Goal: Information Seeking & Learning: Check status

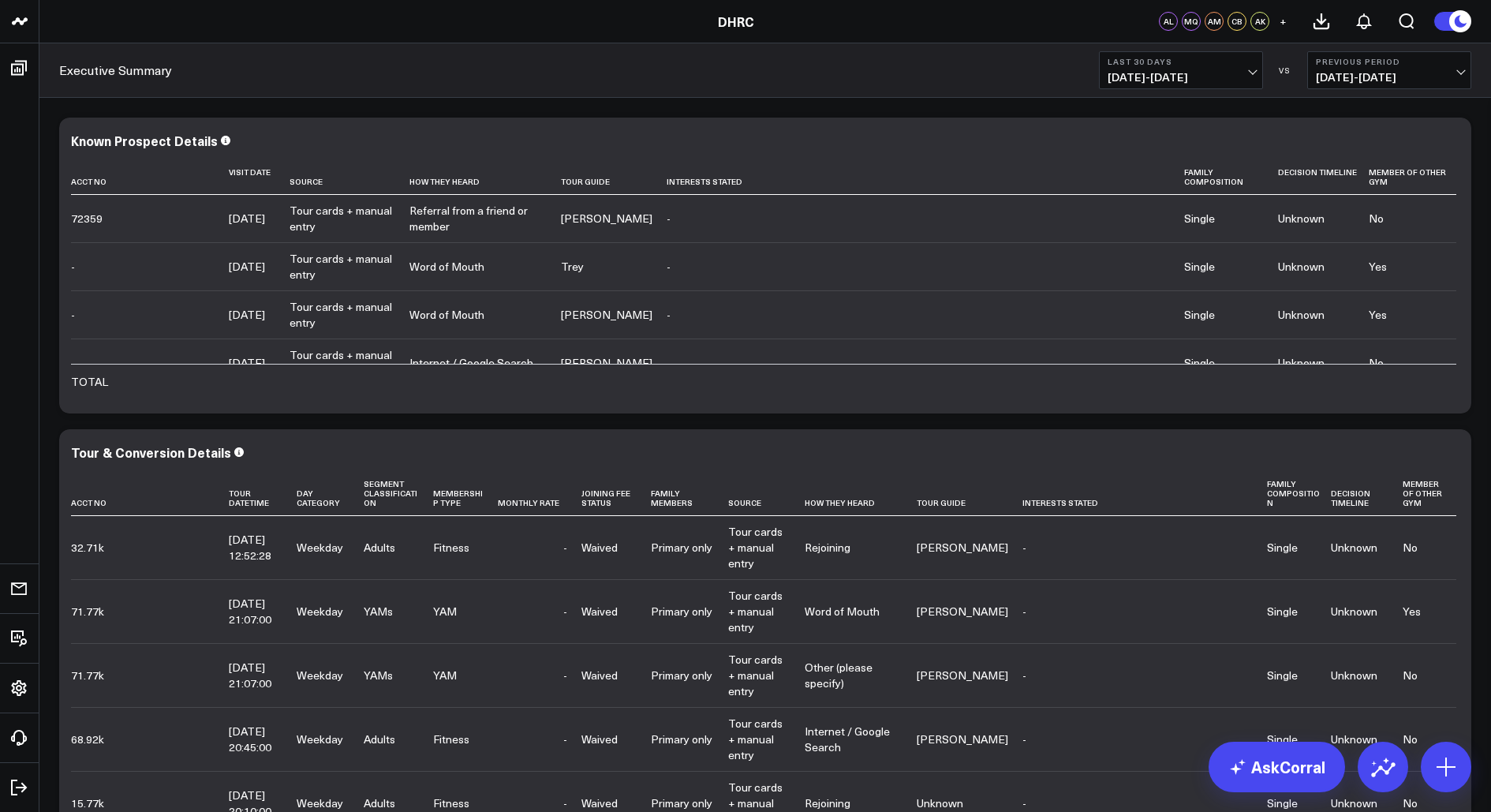
drag, startPoint x: 650, startPoint y: 263, endPoint x: 607, endPoint y: 99, distance: 169.5
click at [666, 242] on td "-" at bounding box center [925, 219] width 517 height 47
drag, startPoint x: 607, startPoint y: 99, endPoint x: 727, endPoint y: 310, distance: 242.7
click at [602, 79] on div "Executive Summary Last 30 Days [DATE] - [DATE] VS Previous Period [DATE] - [DAT…" at bounding box center [765, 71] width 1451 height 55
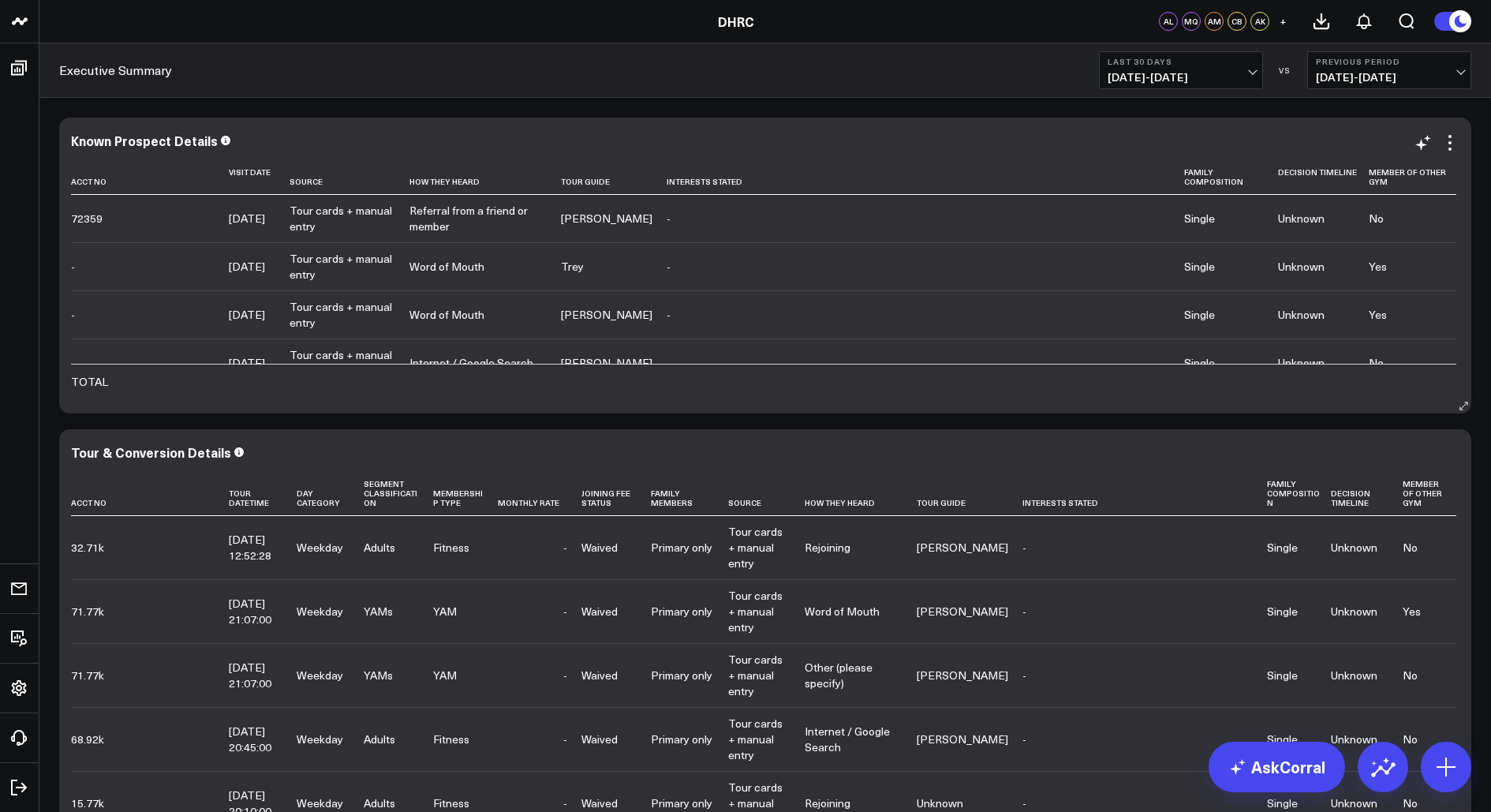
click at [358, 220] on div "Tour cards + manual entry" at bounding box center [343, 218] width 106 height 31
